Goal: Task Accomplishment & Management: Complete application form

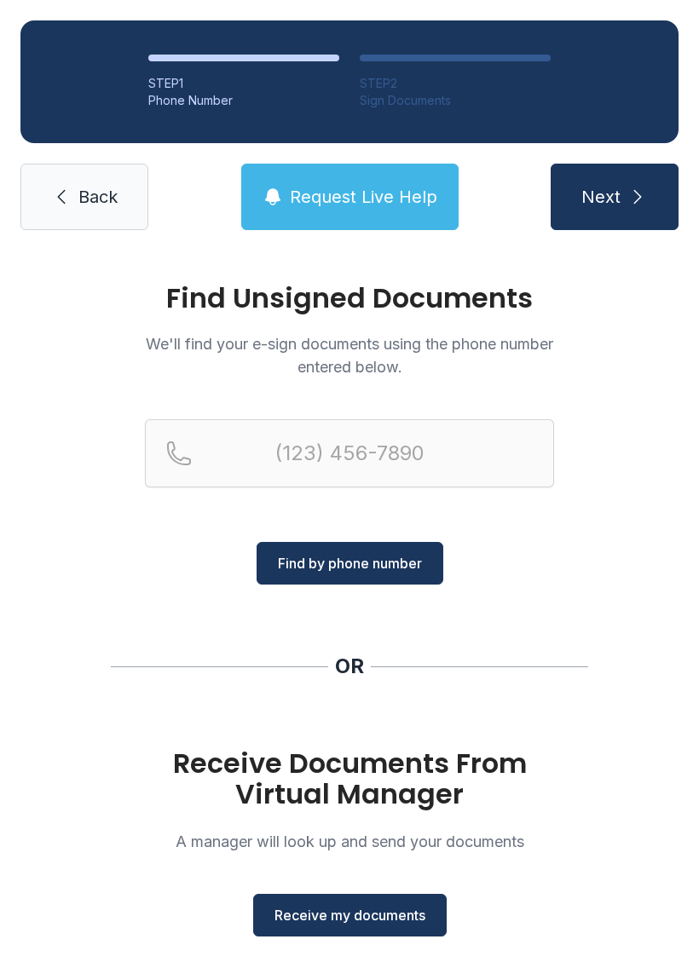
click at [373, 931] on button "Receive my documents" at bounding box center [350, 915] width 194 height 43
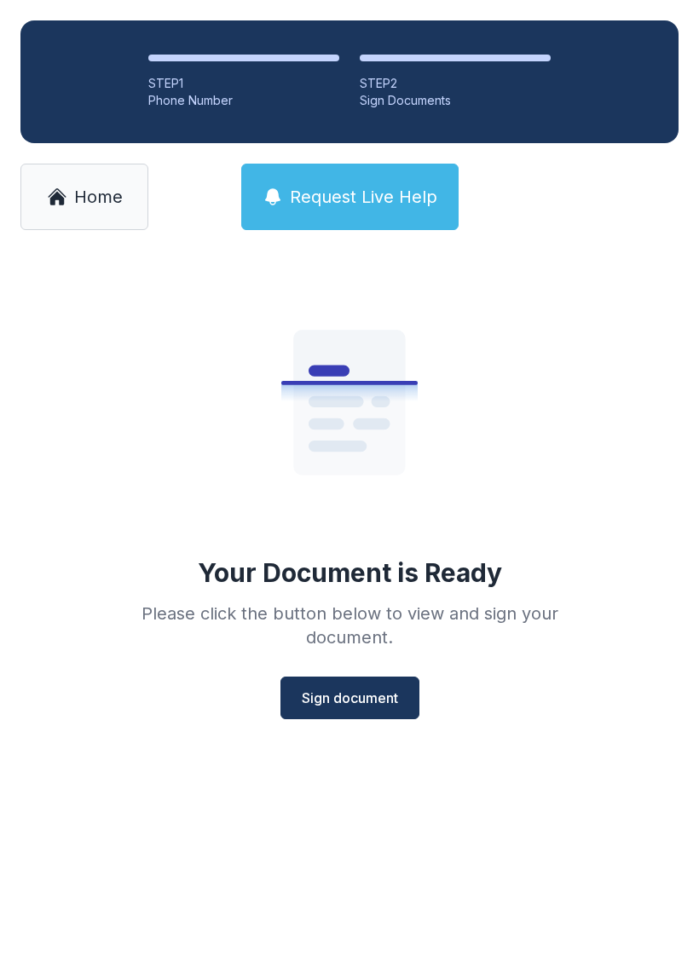
click at [366, 697] on span "Sign document" at bounding box center [350, 698] width 96 height 20
click at [361, 689] on span "Sign document" at bounding box center [350, 698] width 96 height 20
click at [90, 193] on span "Home" at bounding box center [98, 197] width 49 height 24
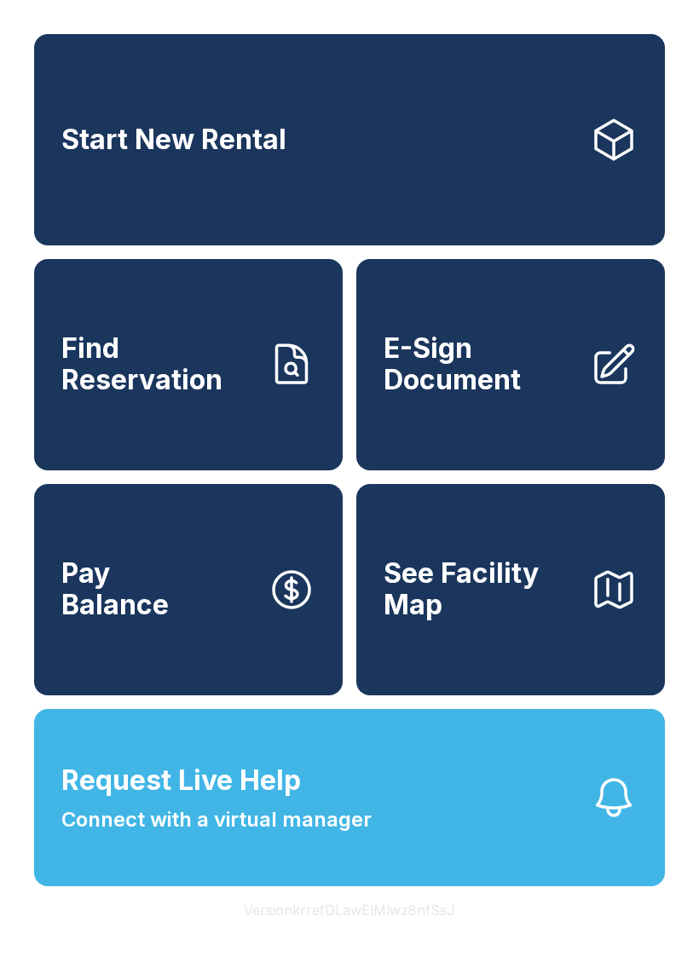
click at [597, 383] on icon at bounding box center [615, 364] width 38 height 38
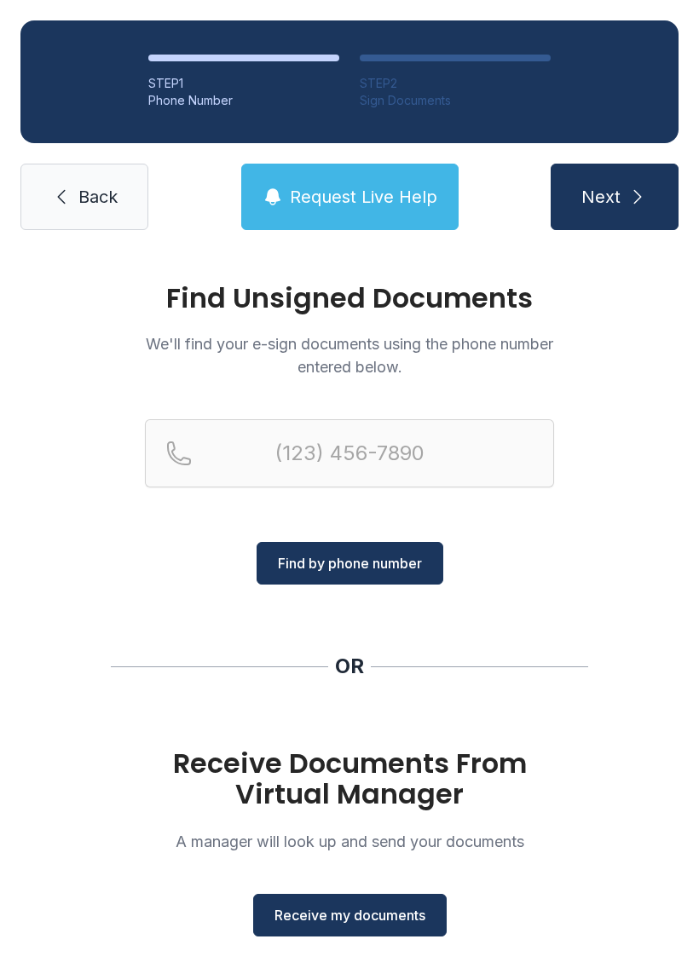
click at [359, 924] on span "Receive my documents" at bounding box center [350, 915] width 151 height 20
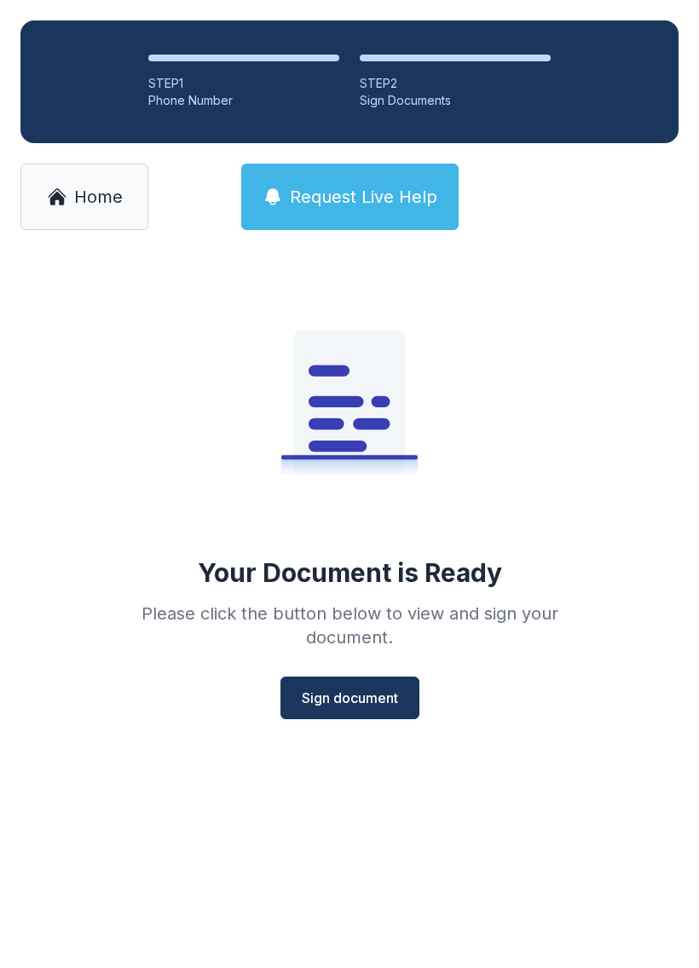
click at [371, 703] on span "Sign document" at bounding box center [350, 698] width 96 height 20
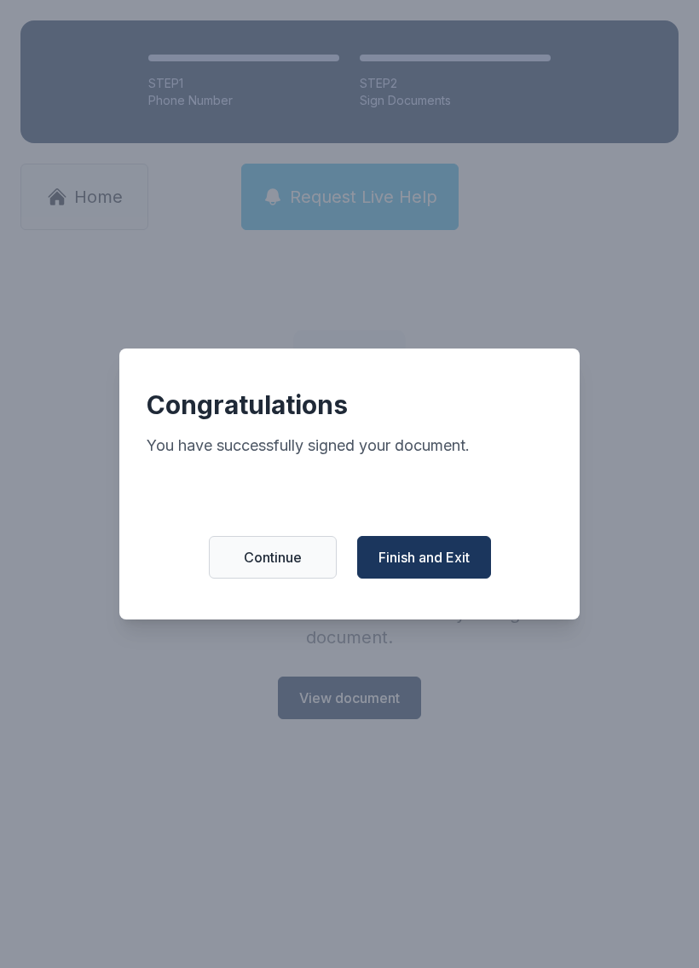
click at [449, 565] on span "Finish and Exit" at bounding box center [424, 557] width 91 height 20
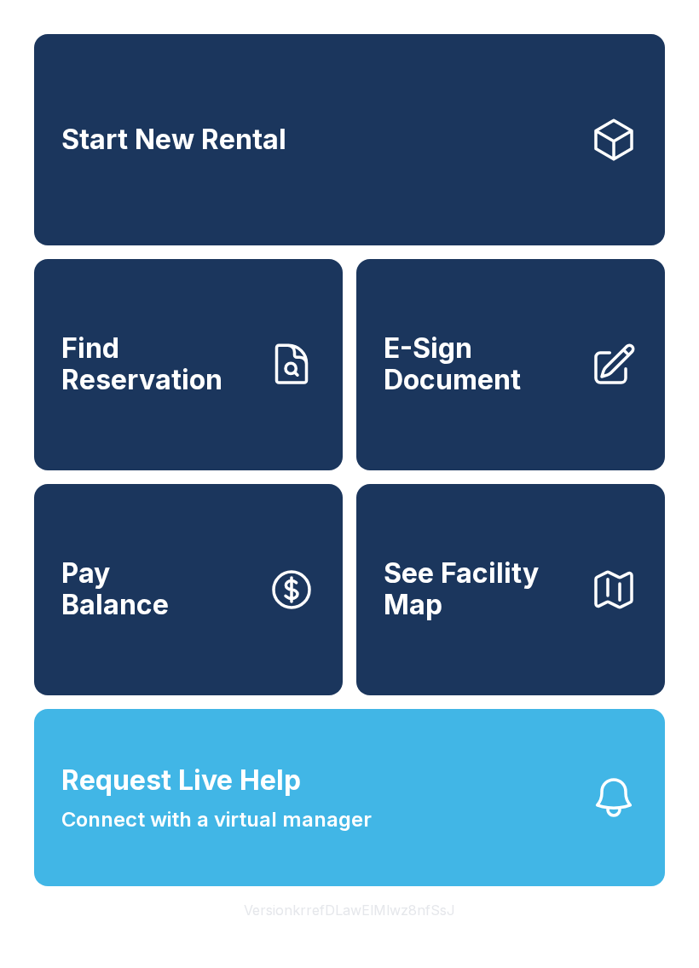
click at [522, 395] on span "E-Sign Document" at bounding box center [480, 364] width 193 height 62
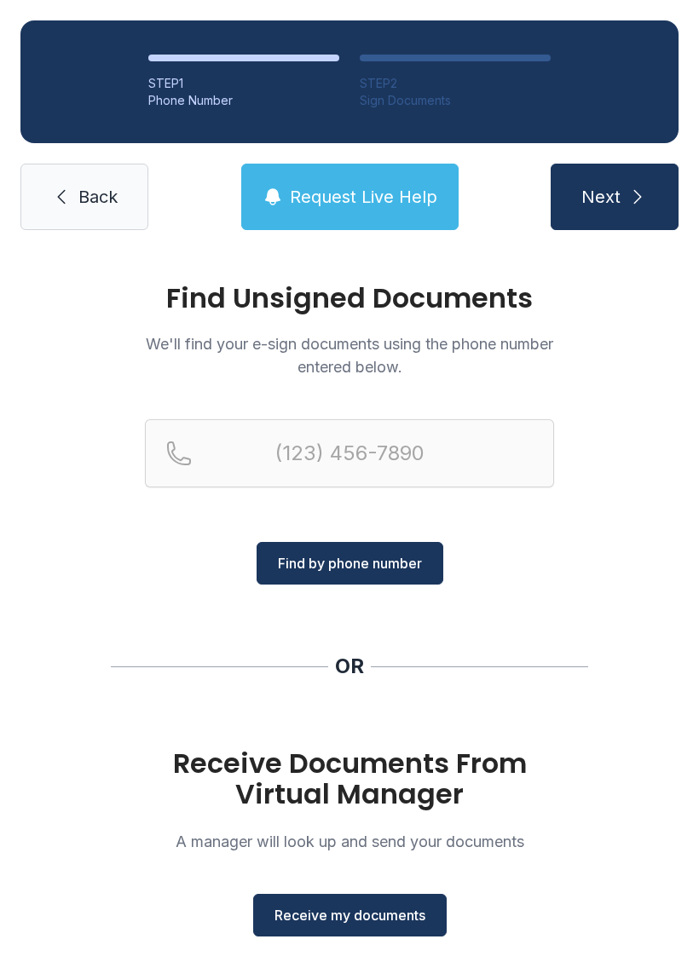
click at [398, 915] on span "Receive my documents" at bounding box center [350, 915] width 151 height 20
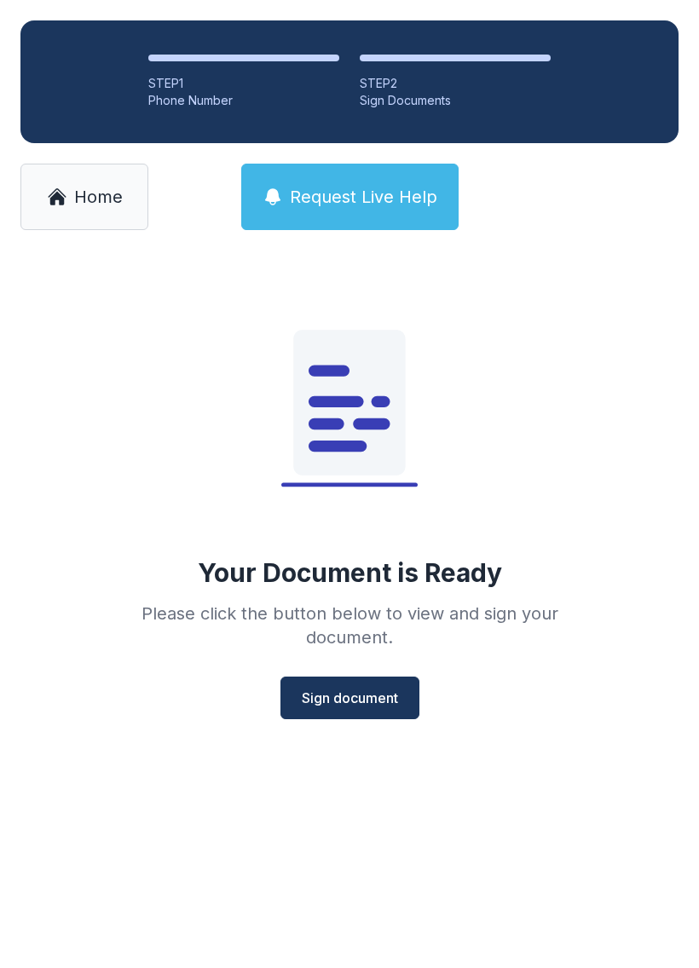
click at [374, 704] on span "Sign document" at bounding box center [350, 698] width 96 height 20
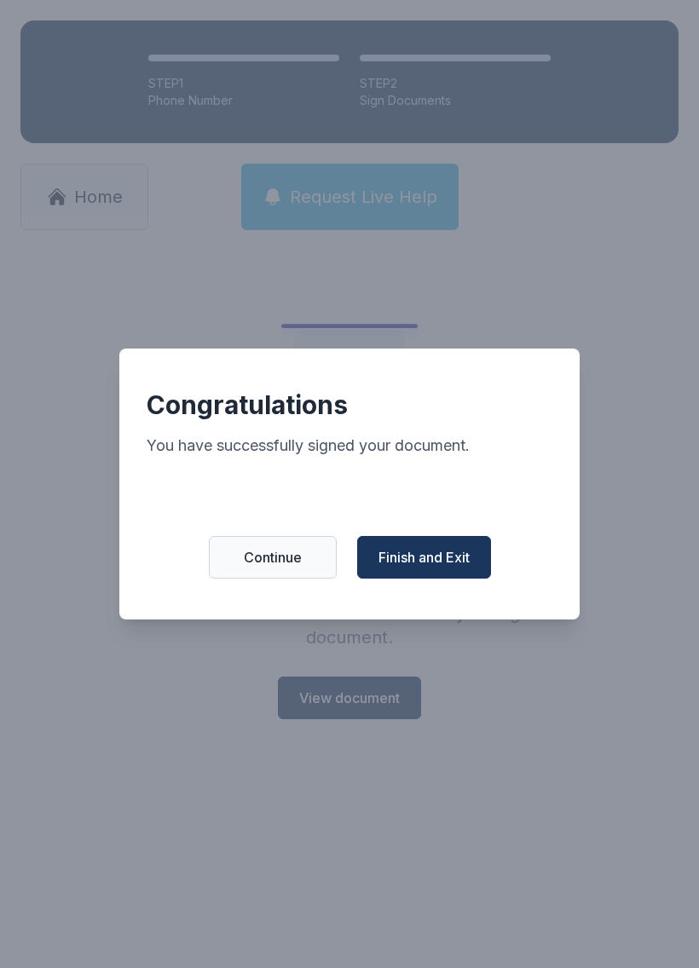
click at [448, 561] on span "Finish and Exit" at bounding box center [424, 557] width 91 height 20
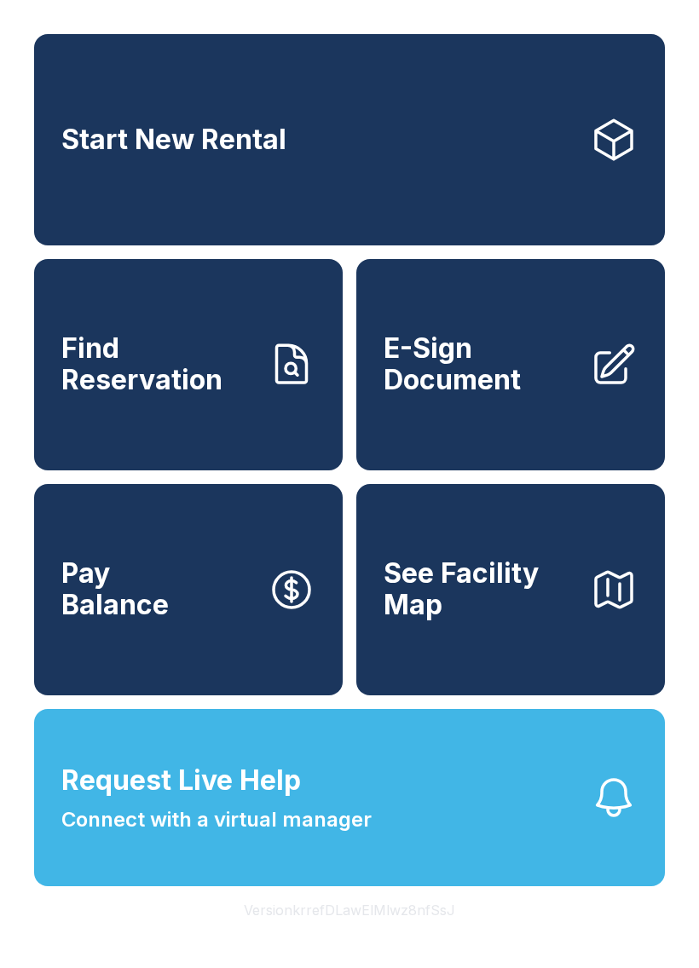
click at [539, 832] on button "Request Live Help Connect with a virtual manager" at bounding box center [349, 797] width 631 height 177
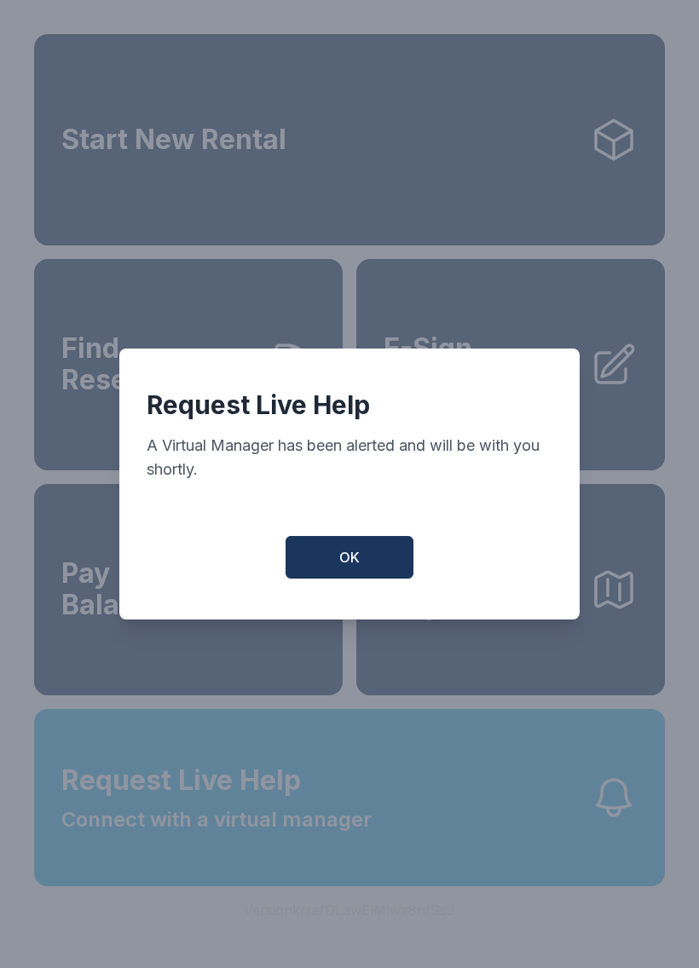
click at [381, 558] on button "OK" at bounding box center [350, 557] width 128 height 43
